Goal: Register for event/course

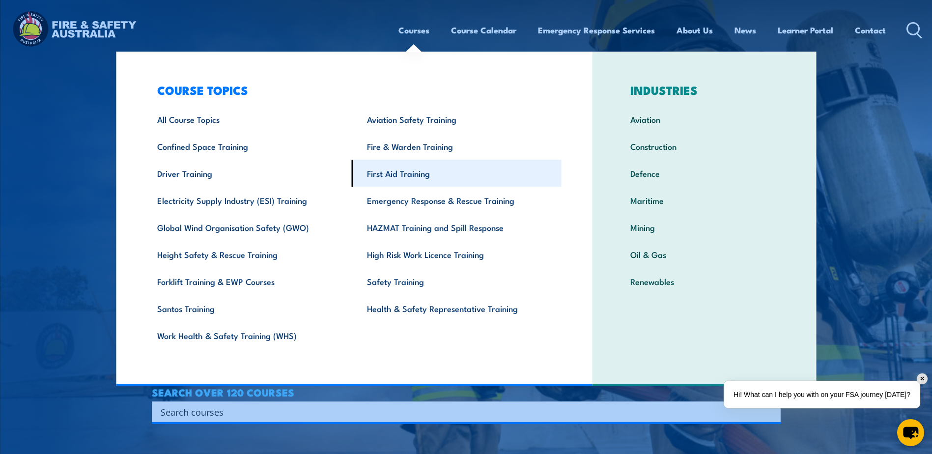
click at [404, 173] on link "First Aid Training" at bounding box center [457, 173] width 210 height 27
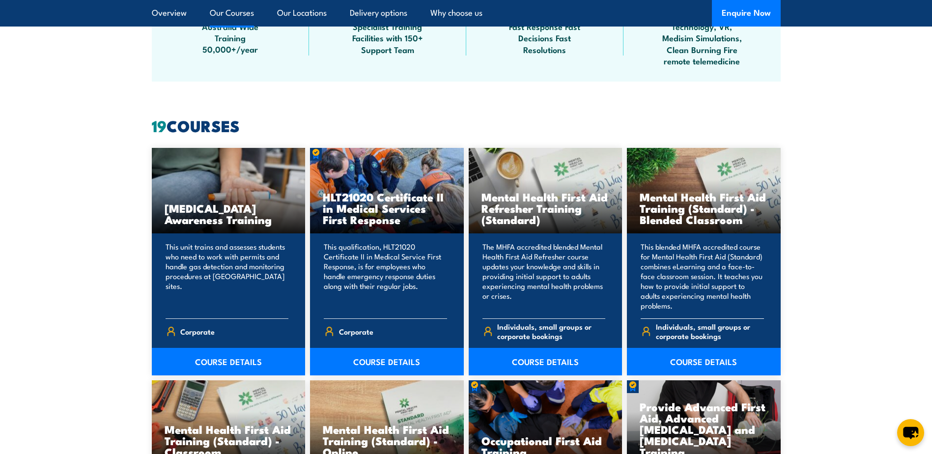
scroll to position [737, 0]
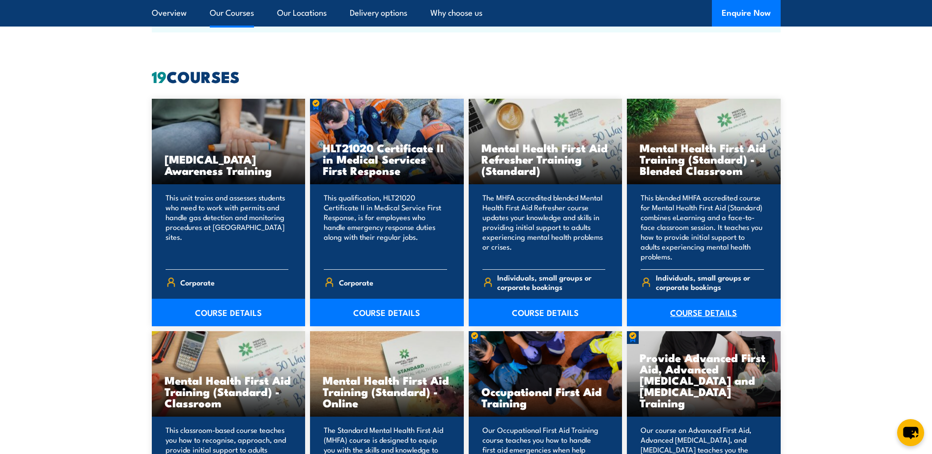
click at [692, 312] on link "COURSE DETAILS" at bounding box center [704, 313] width 154 height 28
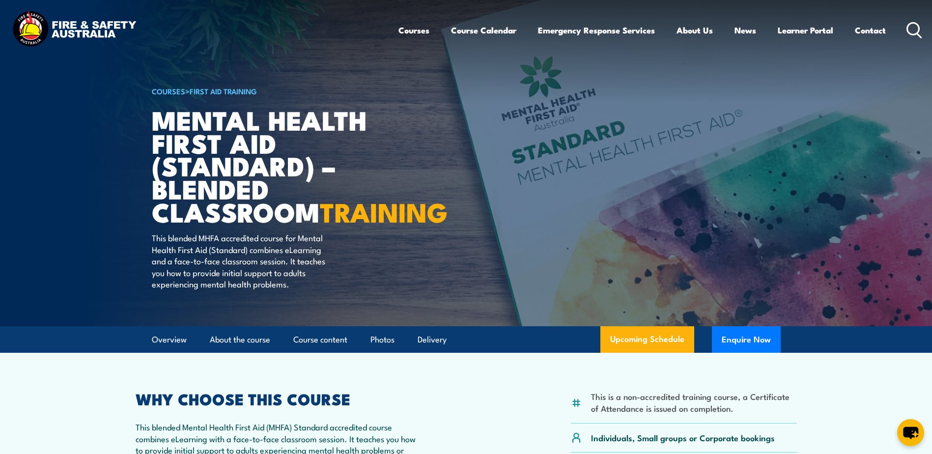
click at [150, 114] on img at bounding box center [466, 163] width 932 height 326
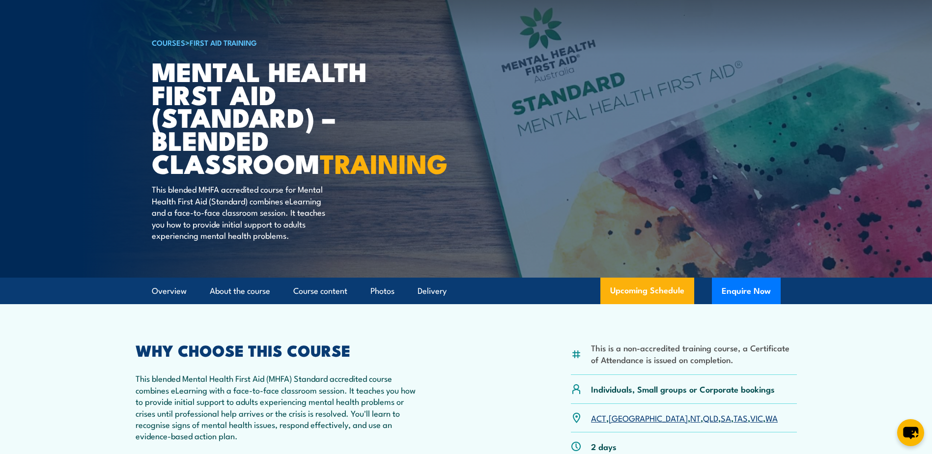
scroll to position [49, 0]
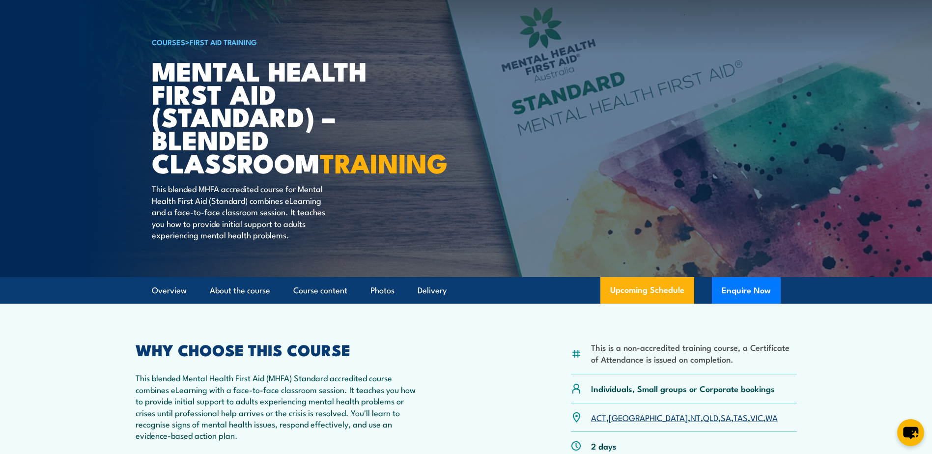
click at [200, 211] on p "This blended MHFA accredited course for Mental Health First Aid (Standard) comb…" at bounding box center [241, 212] width 179 height 58
drag, startPoint x: 198, startPoint y: 212, endPoint x: 216, endPoint y: 217, distance: 18.5
click at [216, 217] on p "This blended MHFA accredited course for Mental Health First Aid (Standard) comb…" at bounding box center [241, 212] width 179 height 58
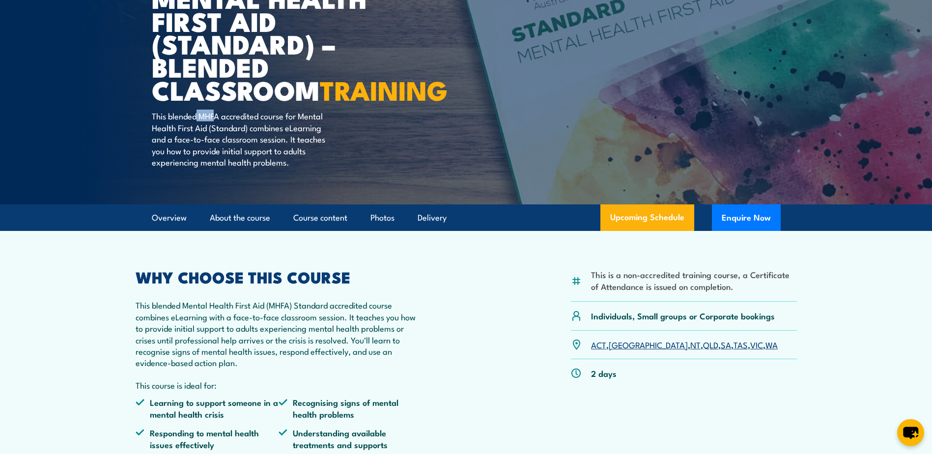
scroll to position [147, 0]
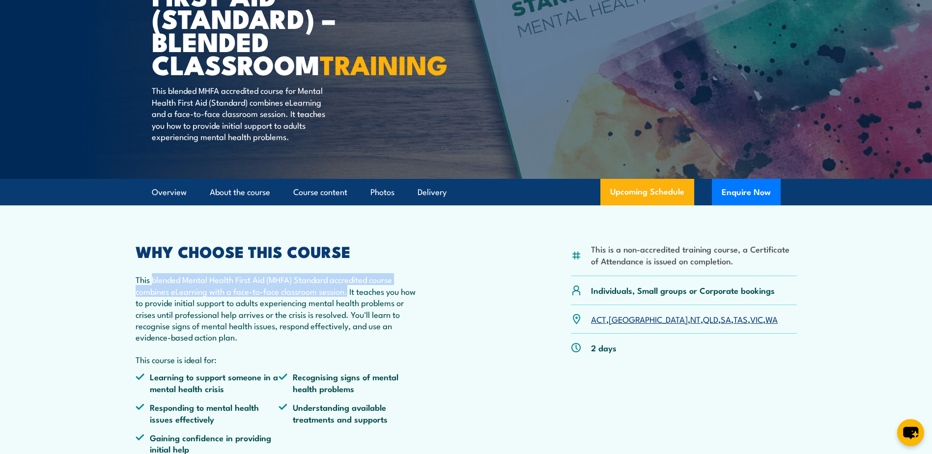
drag, startPoint x: 151, startPoint y: 304, endPoint x: 347, endPoint y: 318, distance: 196.6
click at [347, 318] on p "This blended Mental Health First Aid (MHFA) Standard accredited course combines…" at bounding box center [279, 308] width 287 height 69
copy p "blended Mental Health First Aid (MHFA) Standard accredited course combines eLea…"
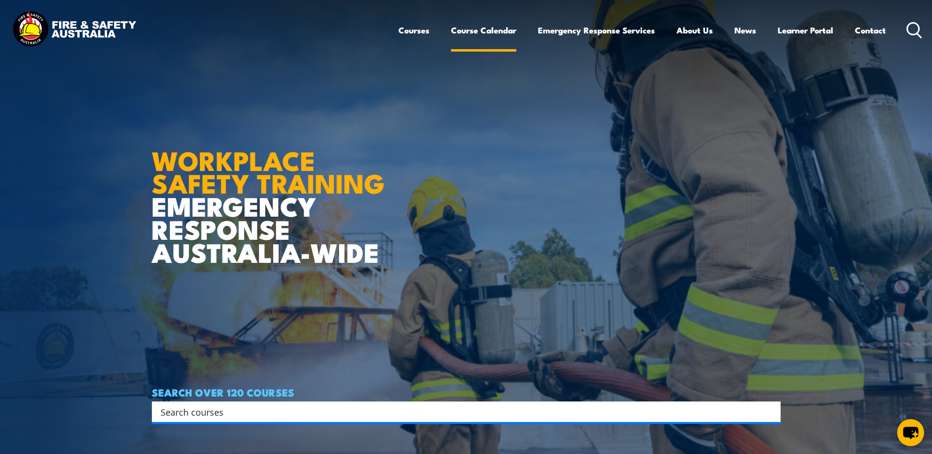
click at [471, 31] on link "Course Calendar" at bounding box center [483, 30] width 65 height 26
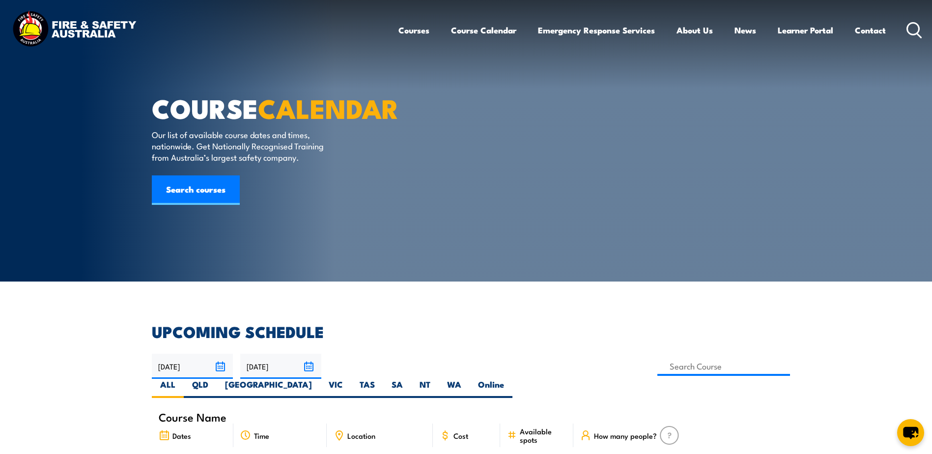
click at [484, 33] on link "Course Calendar" at bounding box center [483, 30] width 65 height 26
click at [481, 28] on link "Course Calendar" at bounding box center [483, 30] width 65 height 26
